Goal: Transaction & Acquisition: Purchase product/service

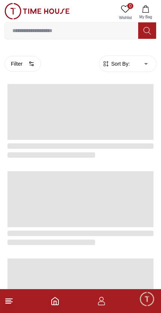
click at [102, 33] on input at bounding box center [71, 30] width 133 height 15
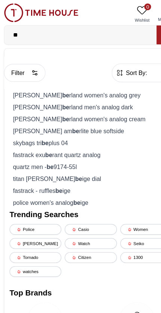
type input "*"
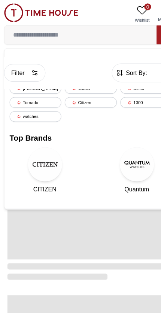
click at [18, 64] on button "Filter" at bounding box center [22, 64] width 36 height 16
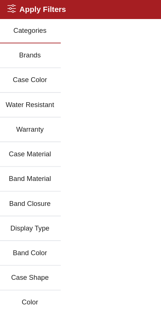
click at [38, 51] on button "Brands" at bounding box center [27, 49] width 54 height 22
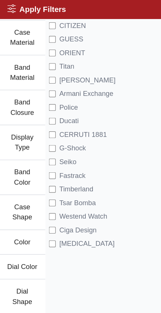
scroll to position [125, 0]
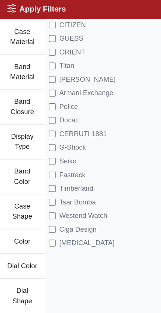
click at [77, 166] on span "Timberland" at bounding box center [68, 165] width 30 height 9
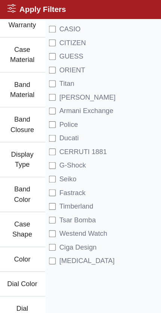
click at [79, 178] on span "Timberland" at bounding box center [68, 181] width 30 height 9
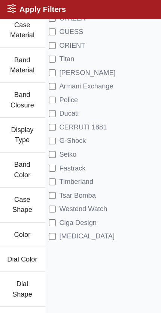
scroll to position [131, 0]
click at [74, 175] on span "Tsar Bomba" at bounding box center [69, 171] width 32 height 9
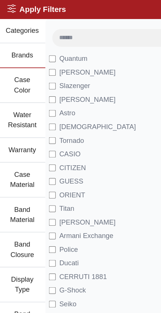
click at [80, 9] on div "Apply Filters Close menu" at bounding box center [80, 8] width 161 height 16
click at [41, 12] on h2 "Apply Filters" at bounding box center [32, 8] width 51 height 10
click at [18, 11] on h2 "Apply Filters" at bounding box center [32, 8] width 51 height 10
click at [7, 11] on icon at bounding box center [10, 7] width 7 height 7
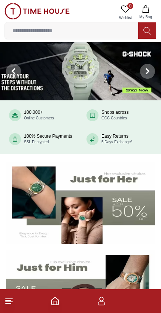
click at [55, 303] on icon "Home" at bounding box center [54, 301] width 9 height 9
click at [97, 272] on img at bounding box center [80, 291] width 149 height 83
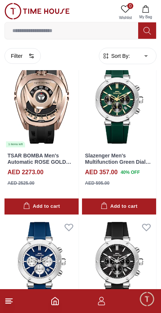
scroll to position [34, 0]
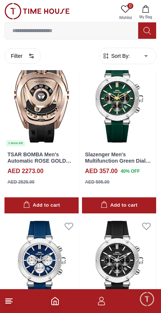
click at [29, 58] on icon "button" at bounding box center [31, 56] width 6 height 6
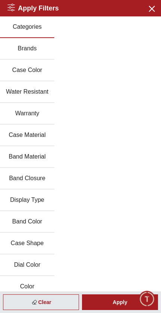
scroll to position [0, 0]
click at [45, 55] on button "Brands" at bounding box center [27, 49] width 54 height 22
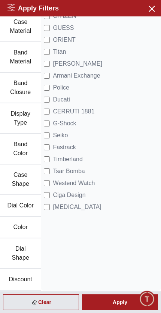
scroll to position [131, 0]
click at [77, 172] on span "Tsar Bomba" at bounding box center [69, 171] width 32 height 9
click at [121, 302] on div "Apply" at bounding box center [120, 303] width 76 height 16
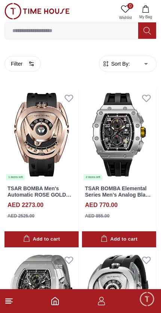
click at [48, 142] on img at bounding box center [41, 135] width 74 height 93
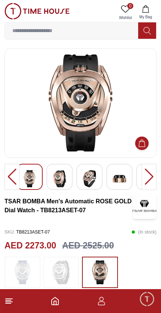
click at [154, 177] on div at bounding box center [148, 177] width 15 height 26
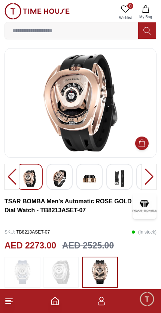
click at [155, 171] on div at bounding box center [148, 177] width 15 height 26
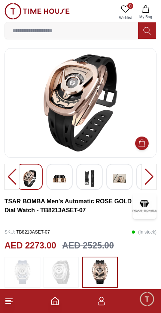
click at [152, 178] on div at bounding box center [148, 177] width 15 height 26
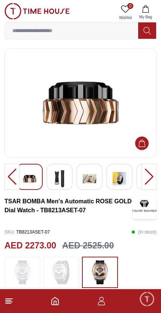
click at [8, 172] on div at bounding box center [11, 177] width 15 height 26
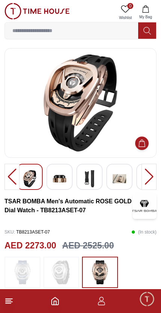
click at [154, 172] on div at bounding box center [148, 177] width 15 height 26
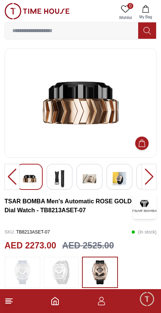
click at [153, 174] on div at bounding box center [148, 177] width 15 height 26
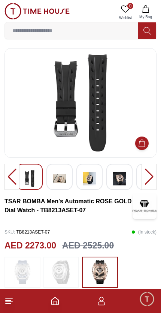
click at [151, 176] on div at bounding box center [148, 177] width 15 height 26
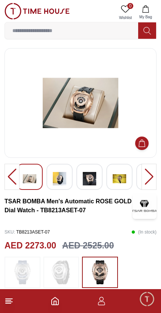
click at [151, 176] on div at bounding box center [148, 177] width 15 height 26
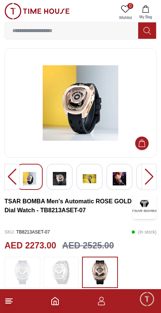
click at [155, 177] on div at bounding box center [148, 177] width 15 height 26
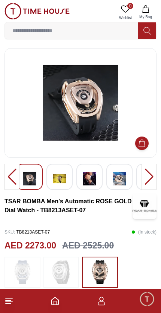
click at [150, 175] on div at bounding box center [148, 177] width 15 height 26
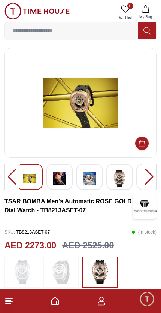
click at [152, 179] on div at bounding box center [148, 177] width 15 height 26
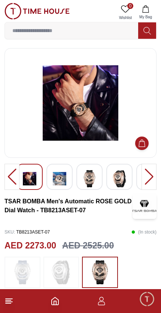
click at [150, 176] on div at bounding box center [148, 177] width 15 height 26
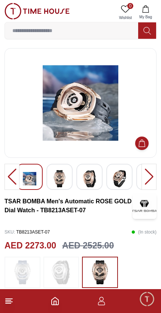
click at [150, 177] on div at bounding box center [148, 177] width 15 height 26
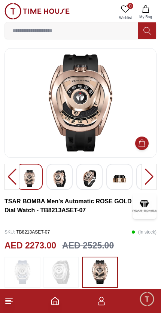
click at [149, 176] on div at bounding box center [148, 177] width 15 height 26
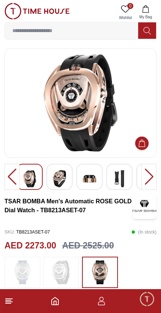
click at [151, 175] on div at bounding box center [148, 177] width 15 height 26
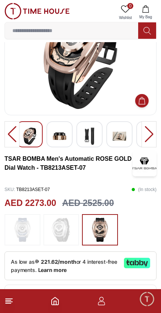
scroll to position [42, 0]
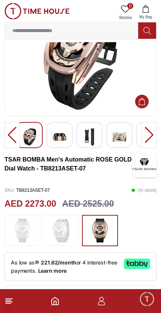
click at [102, 304] on icon "button" at bounding box center [101, 301] width 9 height 9
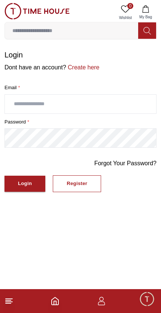
click at [80, 183] on div "Register" at bounding box center [76, 184] width 21 height 9
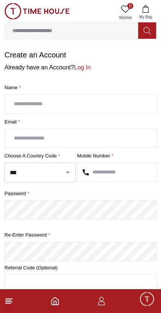
click at [62, 172] on button "Open" at bounding box center [67, 172] width 10 height 10
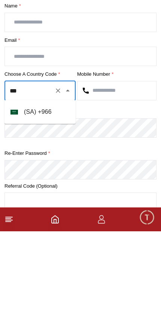
click at [30, 185] on li "( SA ) + 966" at bounding box center [39, 194] width 71 height 18
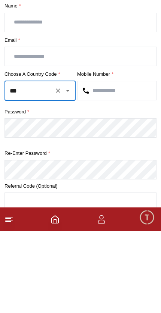
type input "***"
click at [102, 163] on input "text" at bounding box center [116, 172] width 78 height 19
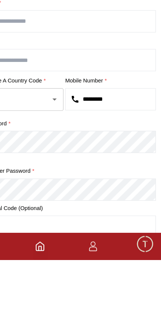
type input "*********"
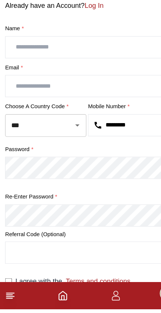
scroll to position [24, 0]
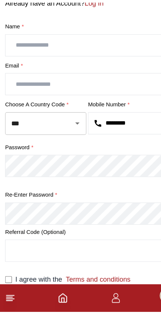
click at [19, 71] on input "text" at bounding box center [80, 80] width 151 height 19
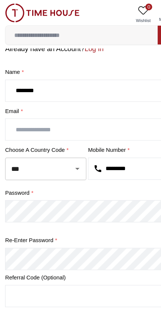
type input "*******"
click at [15, 113] on input "text" at bounding box center [80, 113] width 151 height 19
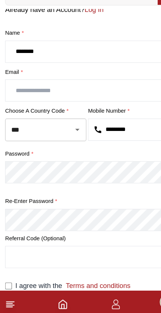
type input "*"
type input "**********"
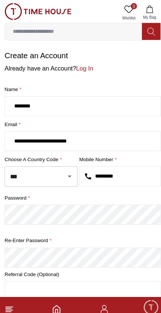
scroll to position [0, 0]
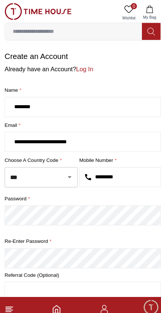
click at [73, 104] on input "*******" at bounding box center [80, 104] width 151 height 19
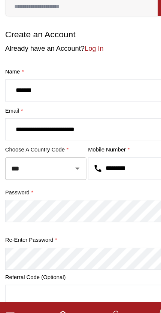
type input "*******"
click at [86, 64] on link "Log In" at bounding box center [82, 67] width 16 height 6
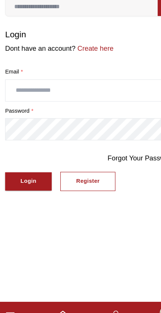
click at [92, 95] on input "text" at bounding box center [80, 104] width 151 height 19
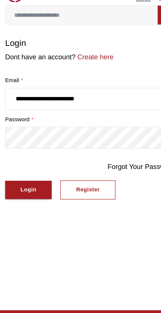
type input "**********"
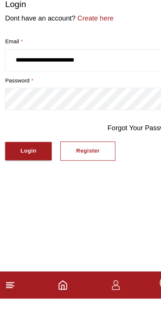
click at [32, 176] on button "Login" at bounding box center [24, 184] width 41 height 16
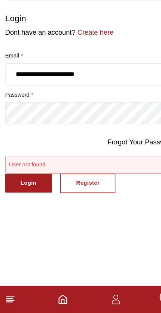
click at [18, 192] on button "Login" at bounding box center [24, 200] width 41 height 16
click at [84, 195] on div "Register" at bounding box center [76, 199] width 21 height 9
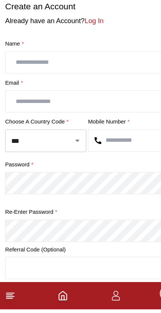
scroll to position [24, 0]
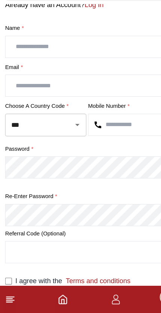
click at [101, 302] on icon "button" at bounding box center [101, 304] width 7 height 4
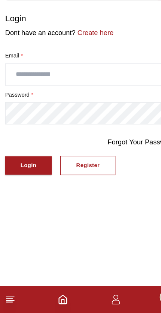
click at [99, 297] on icon "button" at bounding box center [101, 301] width 9 height 9
click at [84, 176] on button "Register" at bounding box center [77, 184] width 48 height 17
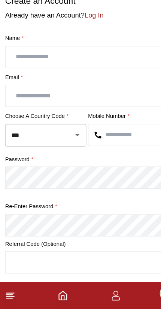
scroll to position [24, 0]
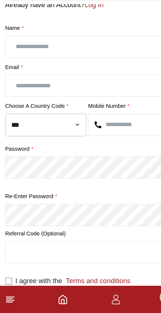
click at [4, 297] on icon at bounding box center [8, 301] width 9 height 9
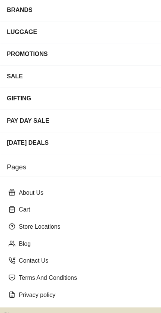
scroll to position [107, 0]
